Goal: Task Accomplishment & Management: Complete application form

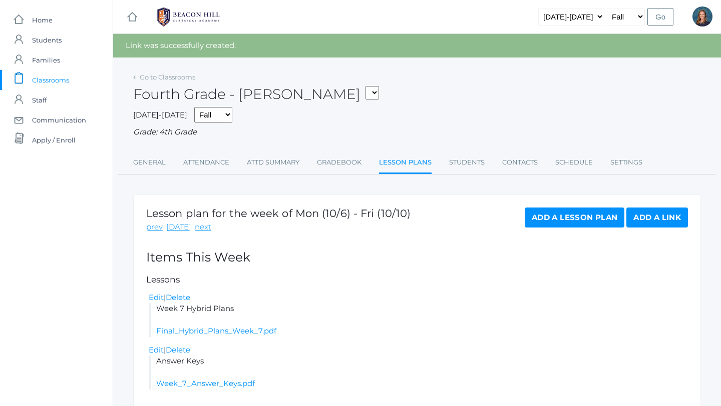
click at [54, 77] on span "Classrooms" at bounding box center [50, 80] width 37 height 20
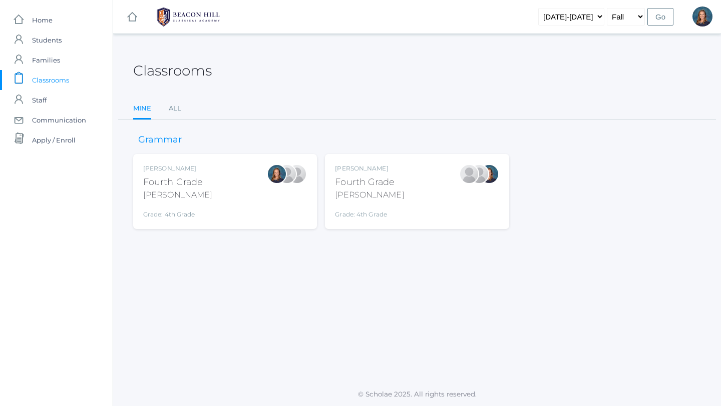
click at [244, 185] on div "Ellie Bradley Fourth Grade Bradley Grade: 4th Grade 04LA" at bounding box center [225, 191] width 164 height 55
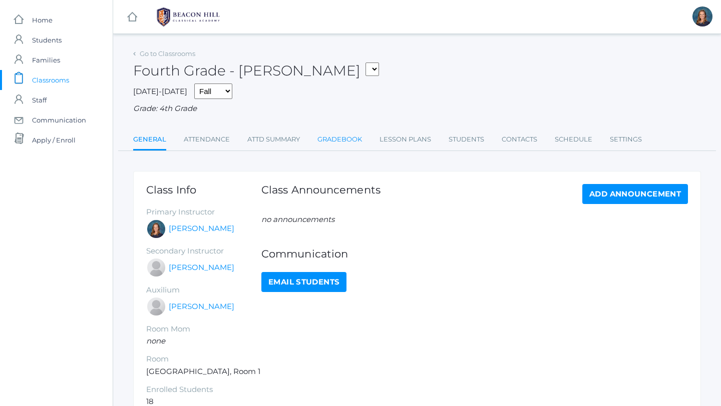
click at [342, 141] on link "Gradebook" at bounding box center [339, 140] width 45 height 20
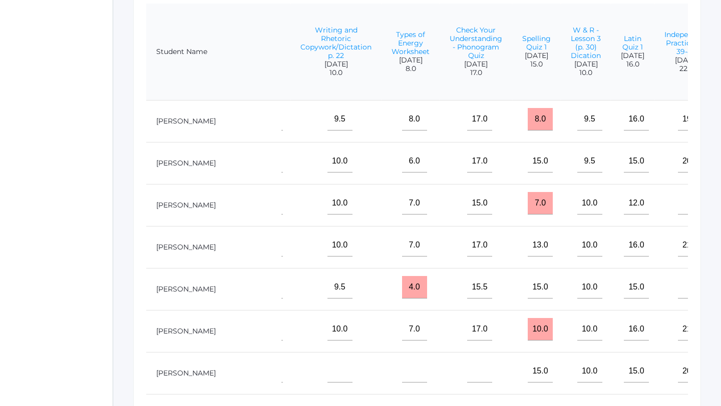
scroll to position [0, 274]
click at [401, 369] on input"] "text" at bounding box center [413, 371] width 25 height 23
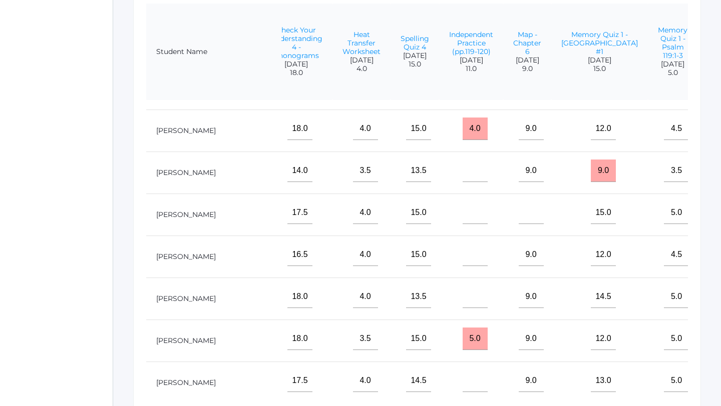
scroll to position [37, 1473]
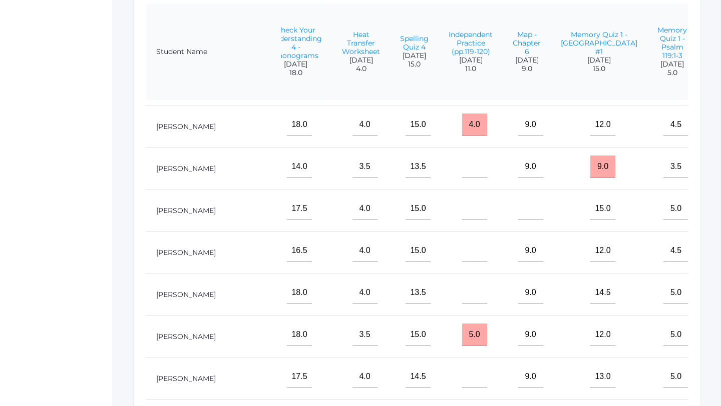
type input"] "8"
click at [462, 214] on input"] "text" at bounding box center [474, 209] width 25 height 23
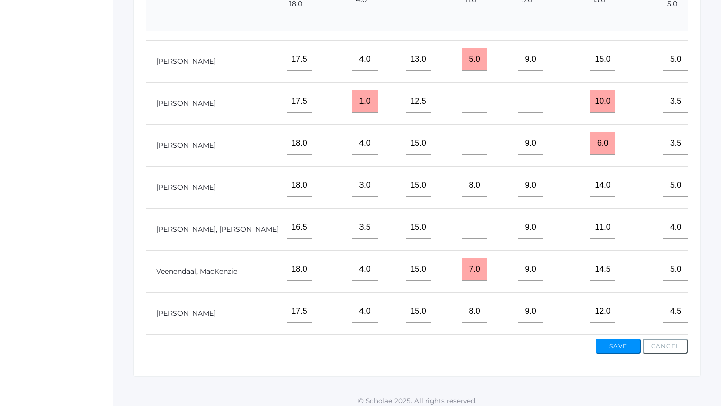
scroll to position [317, 0]
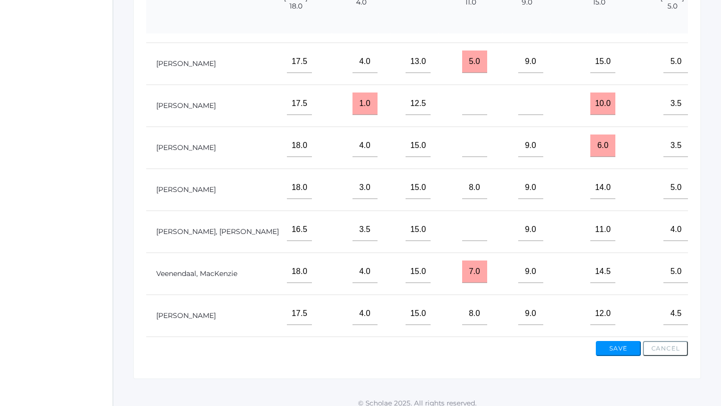
type input"] "11"
click at [462, 314] on input"] "8.0" at bounding box center [474, 314] width 25 height 23
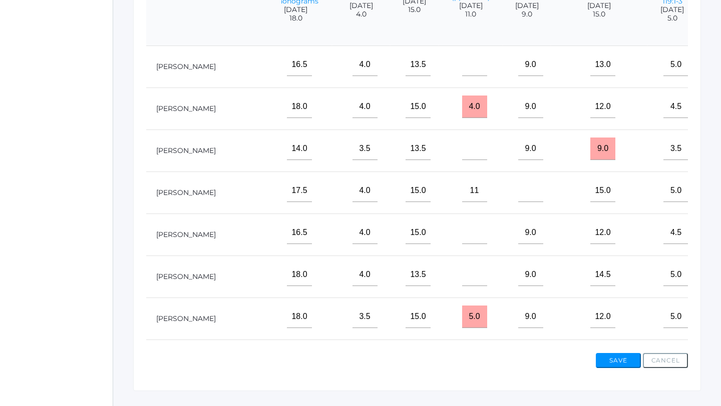
scroll to position [299, 0]
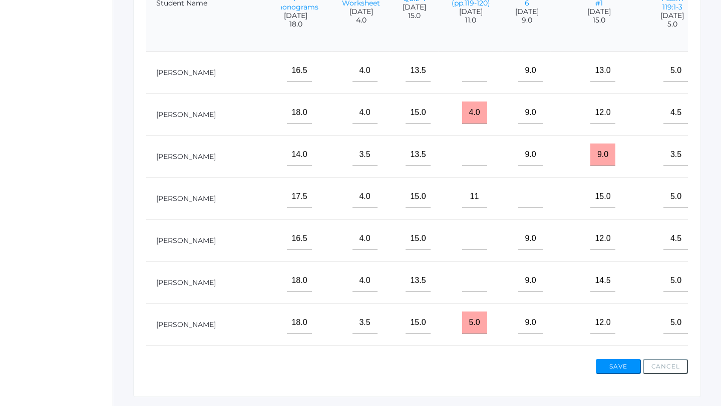
type input"] "11.0"
click at [462, 249] on input"] "text" at bounding box center [474, 239] width 25 height 23
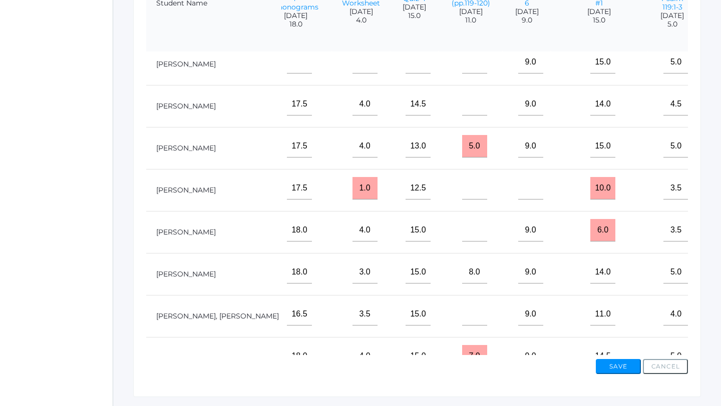
scroll to position [398, 1473]
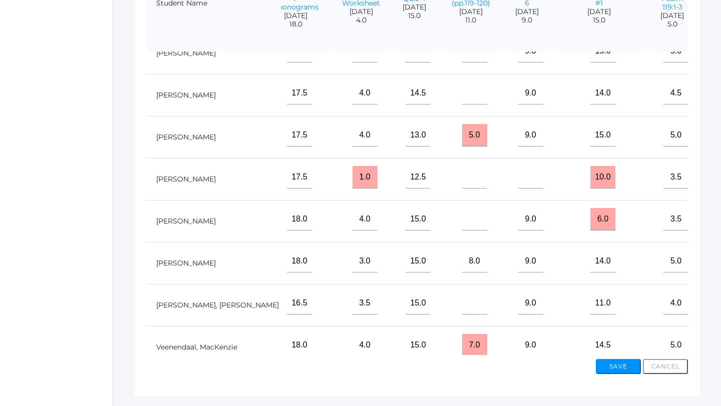
type input"] "6"
click at [462, 221] on input"] "text" at bounding box center [474, 219] width 25 height 23
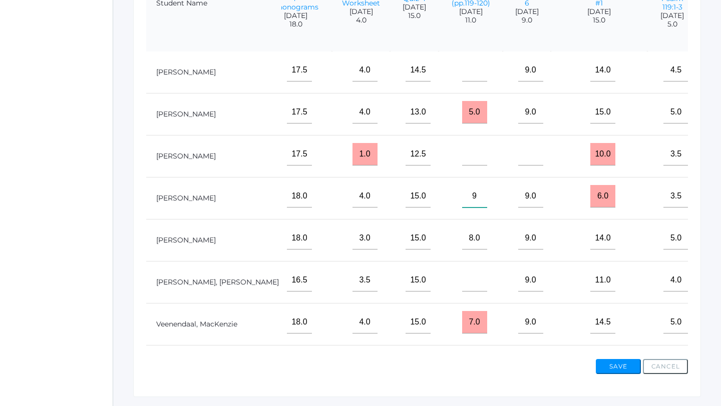
scroll to position [424, 1473]
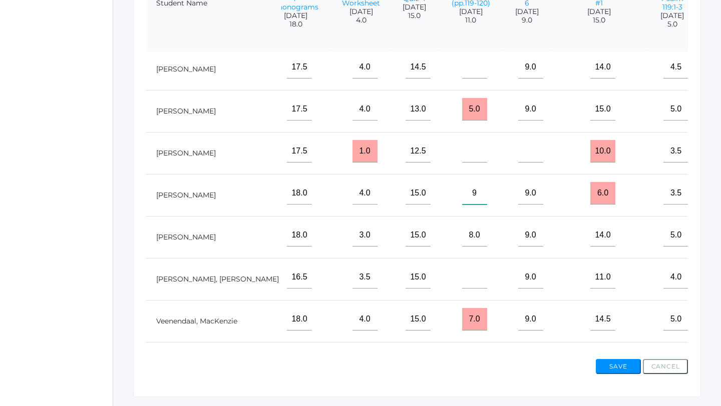
type input"] "9"
click at [462, 73] on input"] "text" at bounding box center [474, 67] width 25 height 23
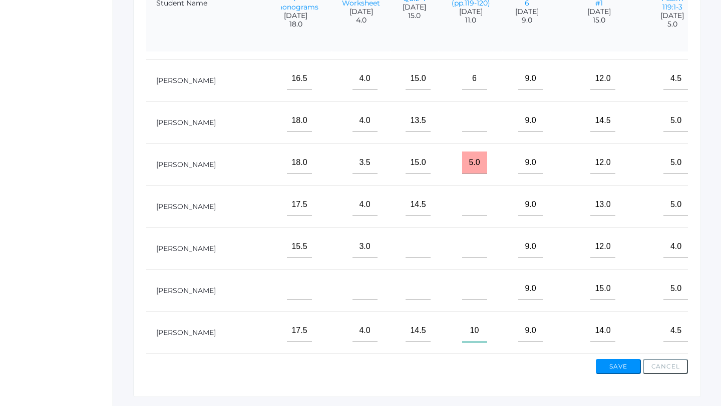
scroll to position [158, 1473]
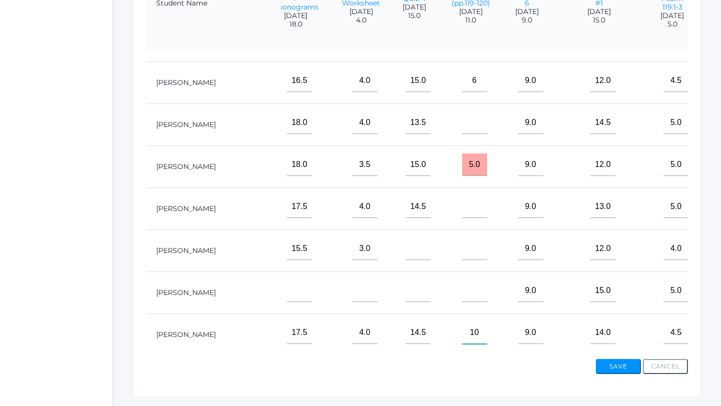
type input"] "10"
click at [462, 160] on input "5.0" at bounding box center [474, 165] width 25 height 23
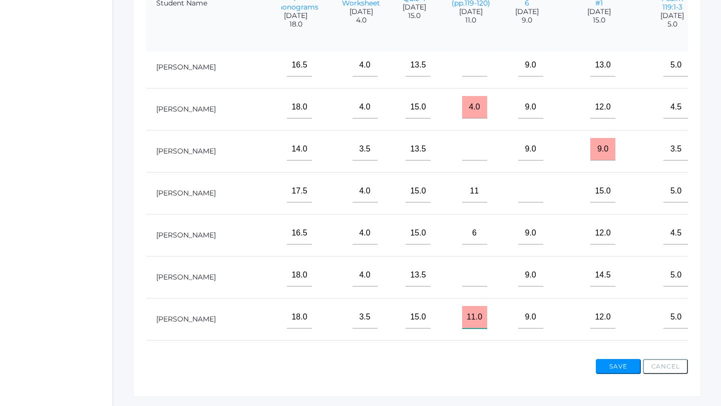
scroll to position [0, 1473]
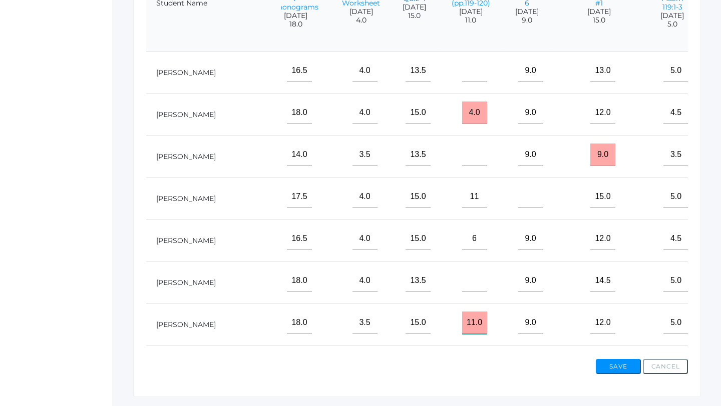
type input "11.0"
click at [462, 112] on input "4.0" at bounding box center [474, 113] width 25 height 23
type input "11.0"
click at [462, 73] on input"] "text" at bounding box center [474, 71] width 25 height 23
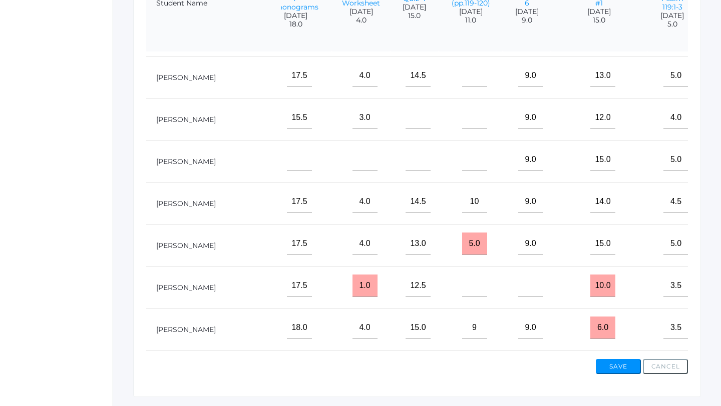
scroll to position [290, 1473]
type input"] "10"
click at [462, 288] on input"] "text" at bounding box center [474, 285] width 25 height 23
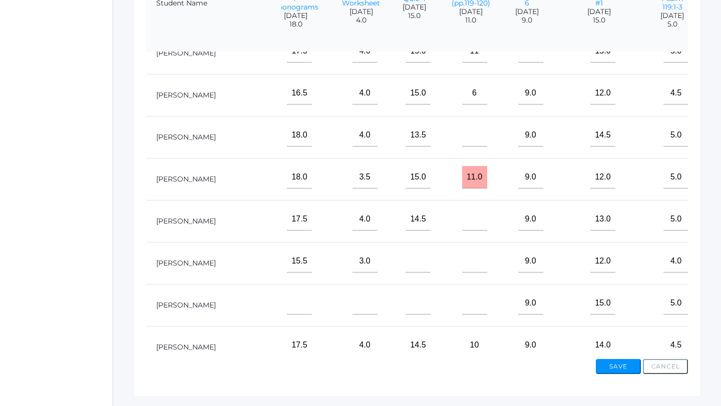
scroll to position [142, 1473]
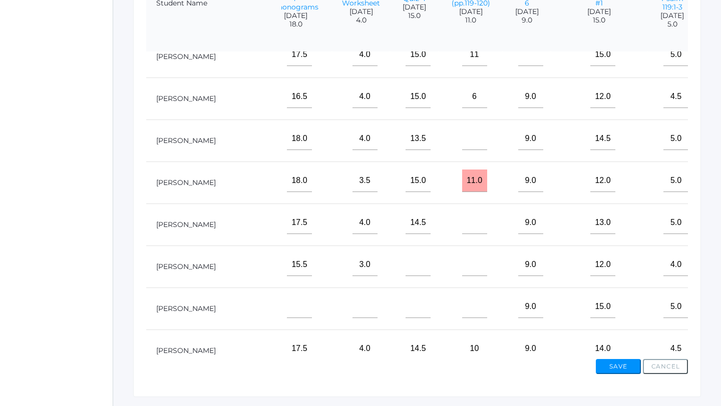
type input"] "10"
click at [462, 146] on input"] "text" at bounding box center [474, 139] width 25 height 23
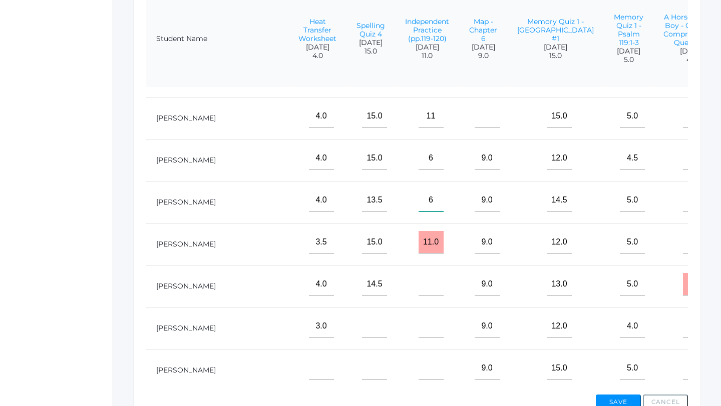
scroll to position [118, 1516]
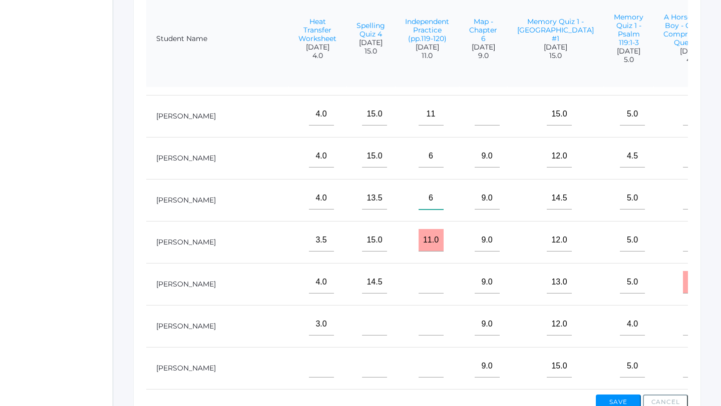
type input"] "6"
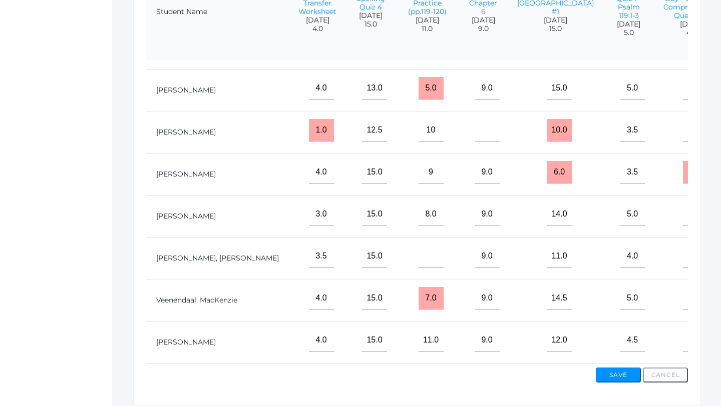
scroll to position [289, 0]
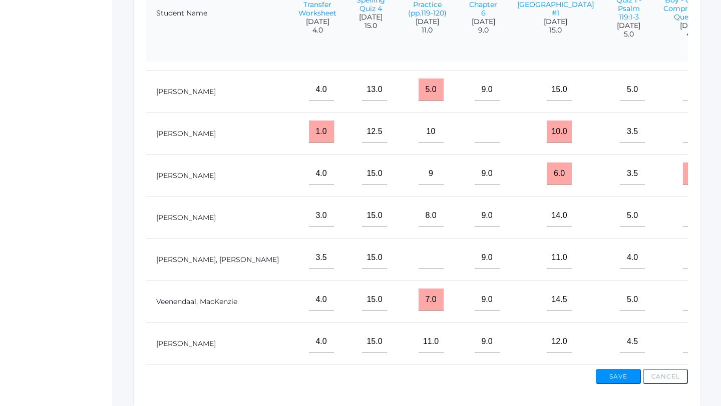
type input"] "7"
click at [418, 214] on input"] "8.0" at bounding box center [430, 216] width 25 height 23
type input"] "9.0"
click at [418, 298] on input "7.0" at bounding box center [430, 300] width 25 height 23
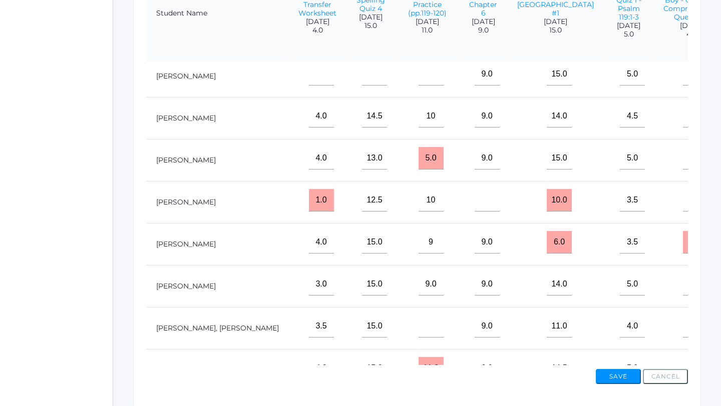
scroll to position [376, 1516]
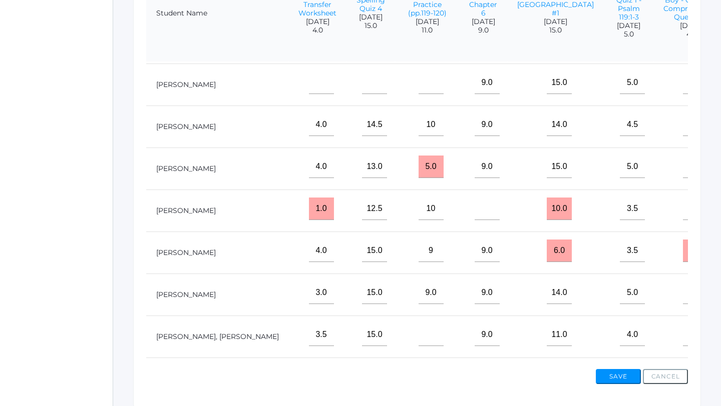
type input "11.0"
click at [418, 164] on input "5.0" at bounding box center [430, 167] width 25 height 23
type input "11.0"
click at [418, 335] on input"] "text" at bounding box center [430, 335] width 25 height 23
type input"] "11"
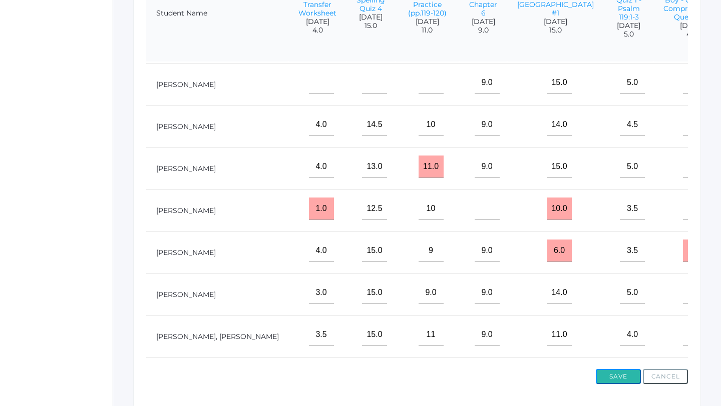
click at [621, 378] on button "Save" at bounding box center [618, 376] width 45 height 15
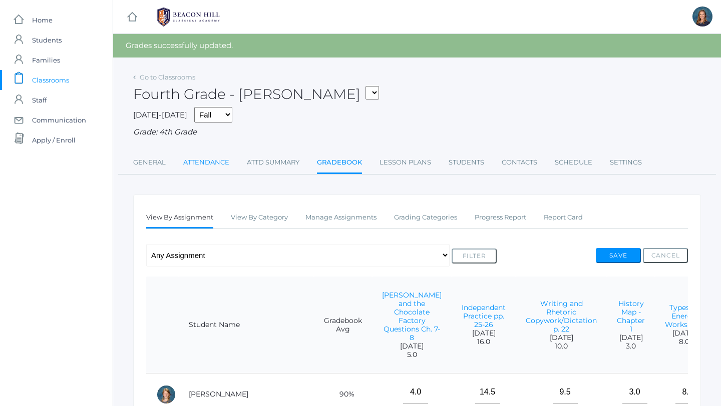
click at [218, 162] on link "Attendance" at bounding box center [206, 163] width 46 height 20
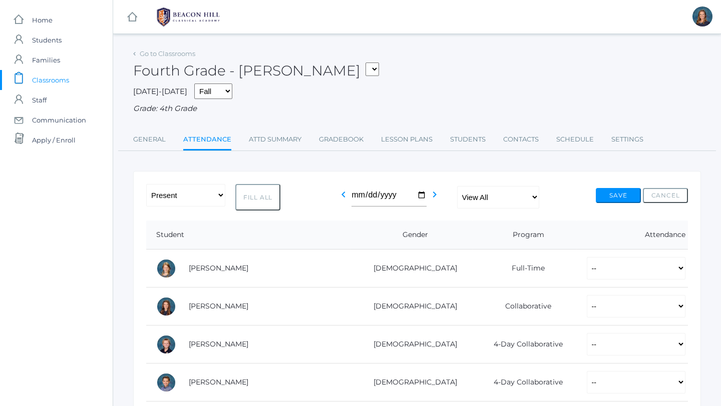
click at [263, 196] on button "Fill All" at bounding box center [257, 197] width 45 height 27
select select "P"
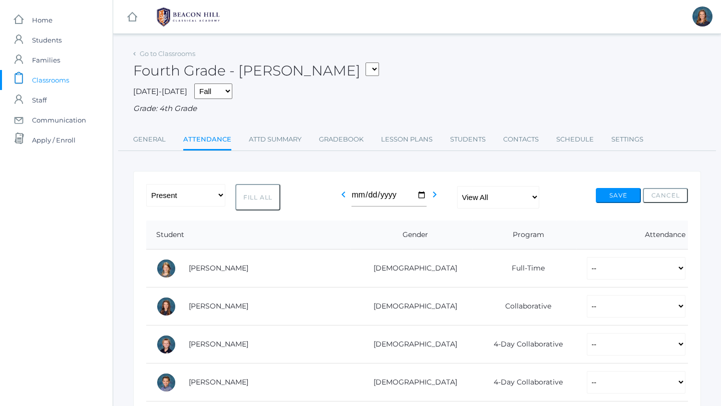
select select "P"
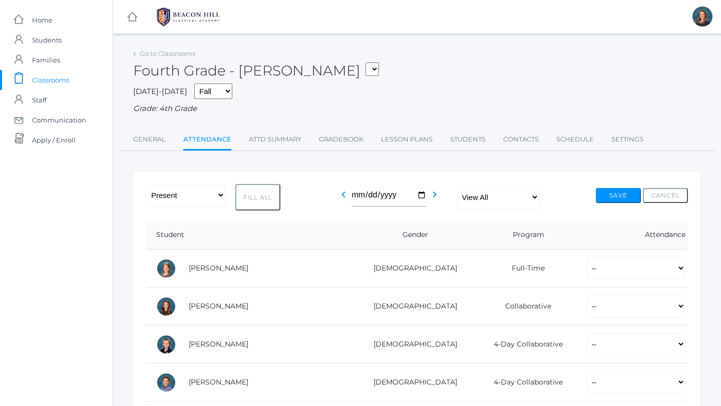
select select "P"
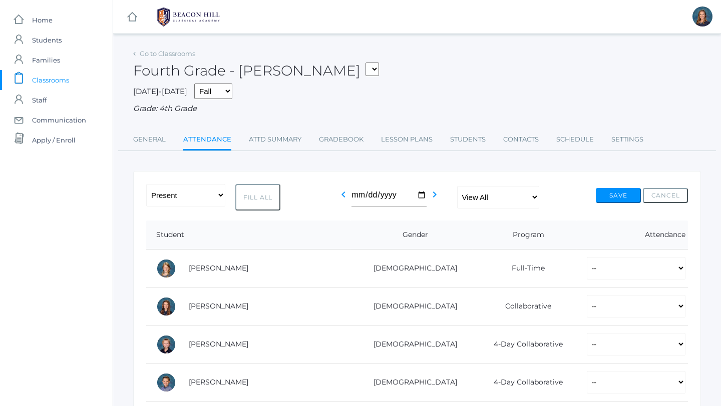
select select "P"
click at [588, 308] on select "-- Present Present-At-Home Tardy Excused Tardy Unexcused Absent Excused Absent …" at bounding box center [636, 306] width 99 height 23
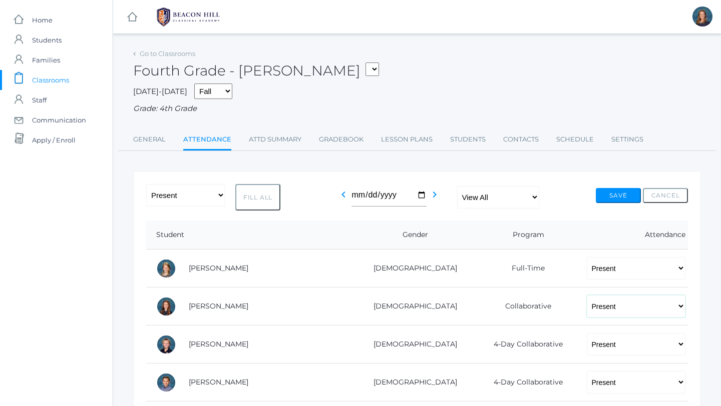
select select "TE"
click at [587, 295] on select "-- Present Present-At-Home Tardy Excused Tardy Unexcused Absent Excused Absent …" at bounding box center [636, 306] width 99 height 23
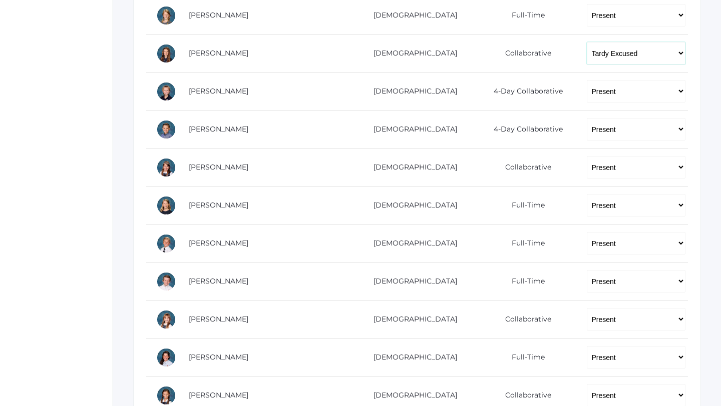
scroll to position [255, 0]
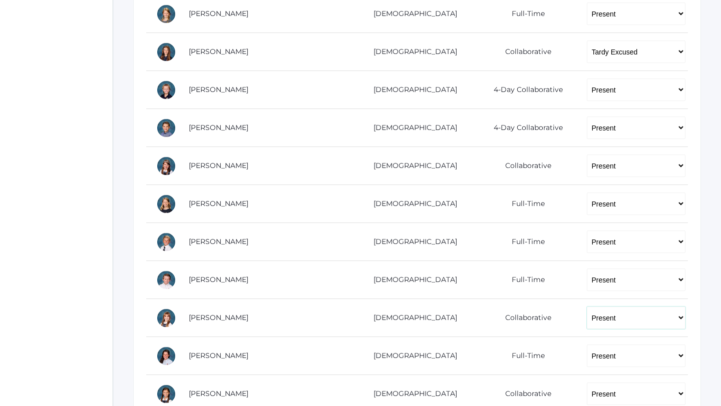
click at [591, 313] on select "-- Present Present-At-Home Tardy Excused Tardy Unexcused Absent Excused Absent …" at bounding box center [636, 318] width 99 height 23
select select "TE"
click at [587, 307] on select "-- Present Present-At-Home Tardy Excused Tardy Unexcused Absent Excused Absent …" at bounding box center [636, 318] width 99 height 23
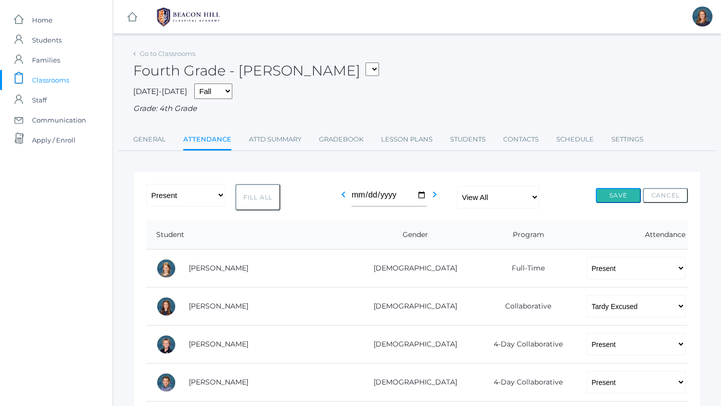
click at [602, 197] on button "Save" at bounding box center [618, 195] width 45 height 15
